Goal: Task Accomplishment & Management: Manage account settings

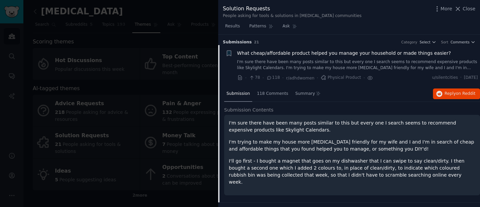
scroll to position [10, 0]
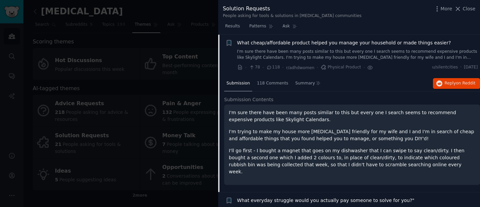
click at [135, 70] on div at bounding box center [240, 103] width 480 height 207
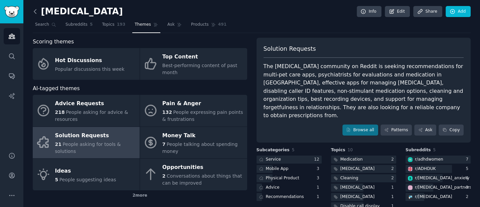
click at [35, 10] on icon at bounding box center [35, 11] width 2 height 4
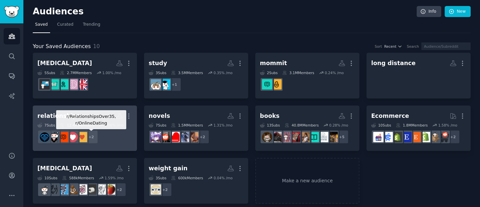
scroll to position [5, 0]
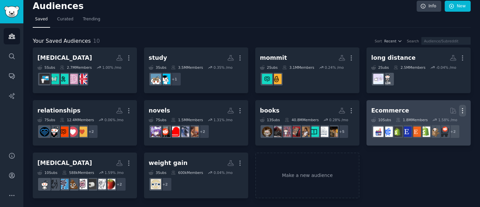
click at [463, 110] on icon "button" at bounding box center [462, 110] width 7 height 7
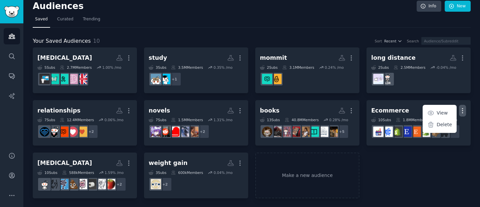
click at [396, 173] on div "[MEDICAL_DATA] More 5 Sub s 2.7M Members 1.00 % /mo study More 3 Sub s 3.5M Mem…" at bounding box center [252, 122] width 438 height 151
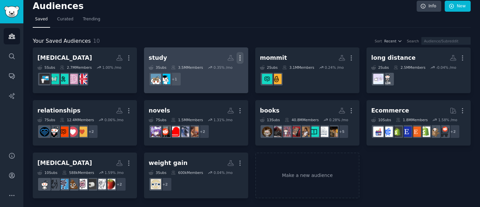
click at [241, 58] on icon "button" at bounding box center [240, 57] width 7 height 7
click at [227, 72] on p "Delete" at bounding box center [221, 71] width 15 height 7
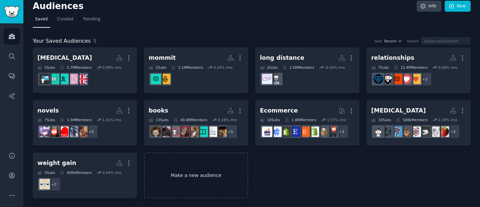
click at [198, 168] on link "Make a new audience" at bounding box center [196, 176] width 104 height 46
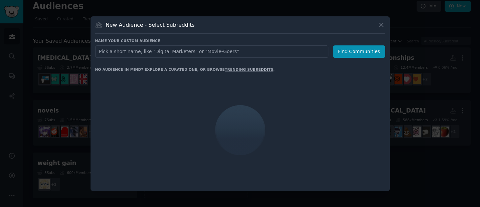
click at [170, 54] on input "text" at bounding box center [211, 51] width 233 height 12
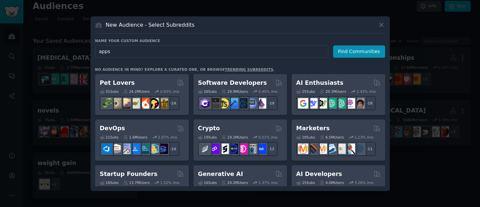
type input "apps"
click at [360, 61] on div "Name your custom audience Audience Name apps Find Communities No audience in mi…" at bounding box center [240, 112] width 290 height 148
click at [359, 55] on button "Find Communities" at bounding box center [359, 51] width 52 height 12
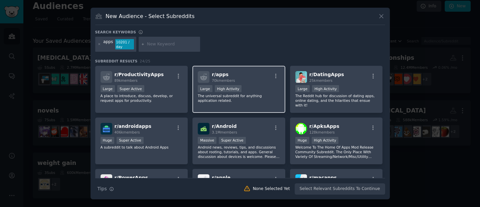
click at [243, 106] on div "r/ apps 70k members Large High Activity The universal subreddit for anything ap…" at bounding box center [238, 89] width 93 height 47
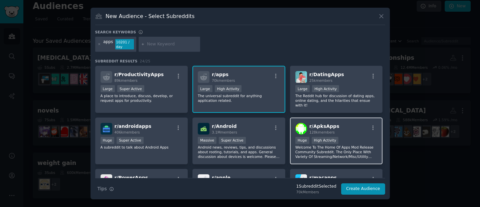
click at [326, 148] on p "Welcome To The Home Of Apps Mod Release Community Subreddit. The Only Place Wit…" at bounding box center [336, 152] width 82 height 14
click at [323, 149] on p "Welcome To The Home Of Apps Mod Release Community Subreddit. The Only Place Wit…" at bounding box center [336, 152] width 82 height 14
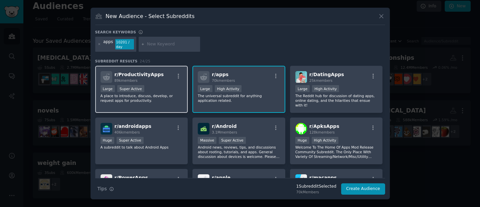
click at [164, 100] on p "A place to introduce, discuss, develop, or request apps for productivity." at bounding box center [142, 98] width 82 height 9
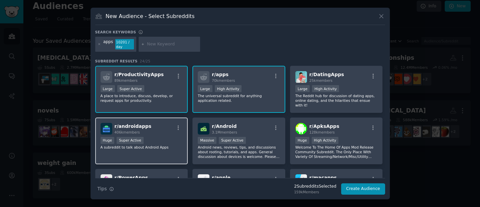
click at [160, 148] on p "A subreddit to talk about Android Apps" at bounding box center [142, 147] width 82 height 5
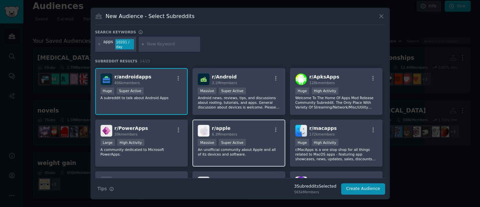
scroll to position [50, 0]
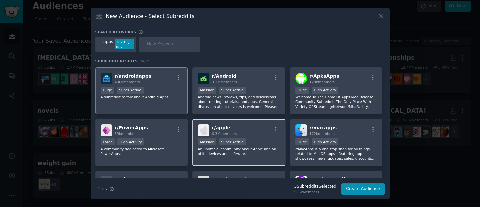
click at [233, 152] on p "An unofficial community about Apple and all of its devices and software." at bounding box center [239, 151] width 82 height 9
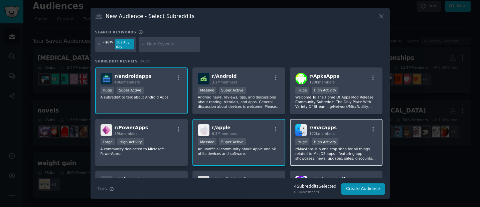
click at [348, 151] on p "r/MacApps is a one stop shop for all things related to MacOS apps - featuring a…" at bounding box center [336, 154] width 82 height 14
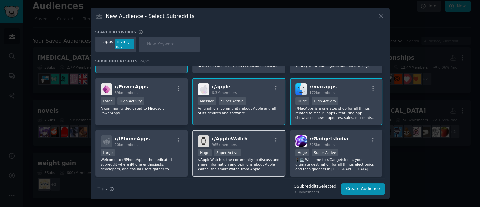
scroll to position [94, 0]
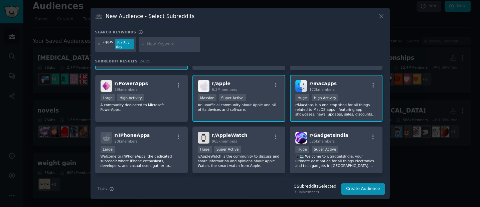
click at [314, 108] on p "r/MacApps is a one stop shop for all things related to MacOS apps - featuring a…" at bounding box center [336, 110] width 82 height 14
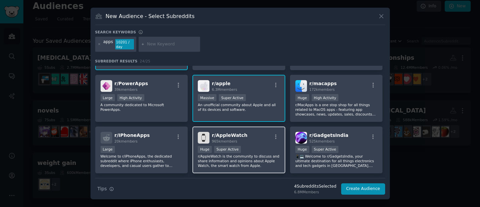
click at [260, 155] on p "r/AppleWatch is the community to discuss and share information and opinions abo…" at bounding box center [239, 161] width 82 height 14
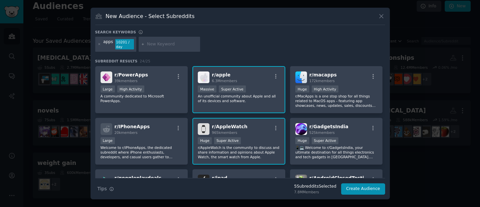
scroll to position [119, 0]
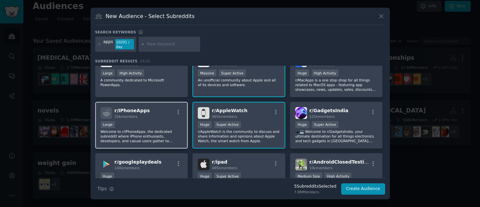
click at [155, 134] on p "Welcome to r/iPhoneApps, the dedicated subreddit where iPhone enthusiasts, deve…" at bounding box center [142, 136] width 82 height 14
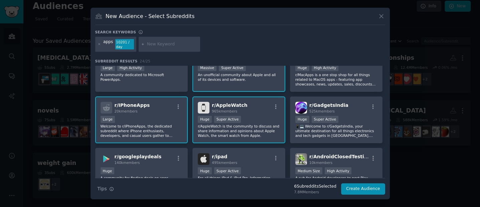
scroll to position [159, 0]
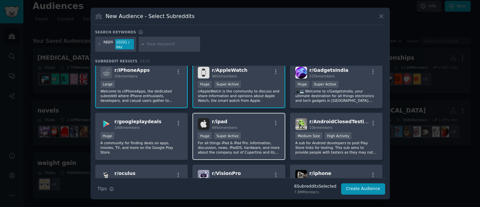
click at [267, 149] on p "For all things iPad & iPad Pro. Information, discussion, news, iPadOS, hardware…" at bounding box center [239, 148] width 82 height 14
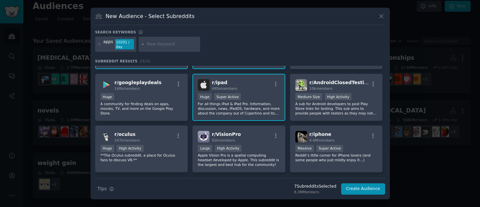
scroll to position [203, 0]
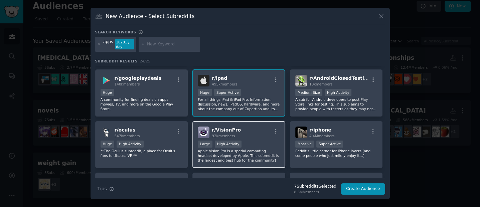
click at [255, 160] on p "Apple Vision Pro is a spatial computing headset developed by Apple. This subred…" at bounding box center [239, 156] width 82 height 14
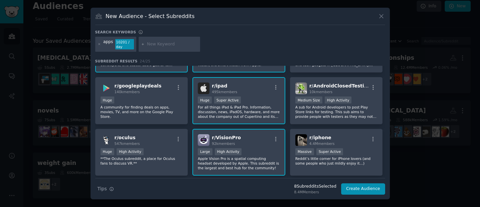
scroll to position [0, 0]
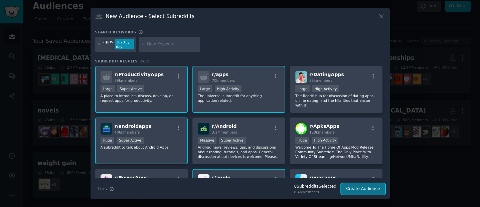
click at [368, 189] on button "Create Audience" at bounding box center [363, 188] width 44 height 11
